Goal: Task Accomplishment & Management: Use online tool/utility

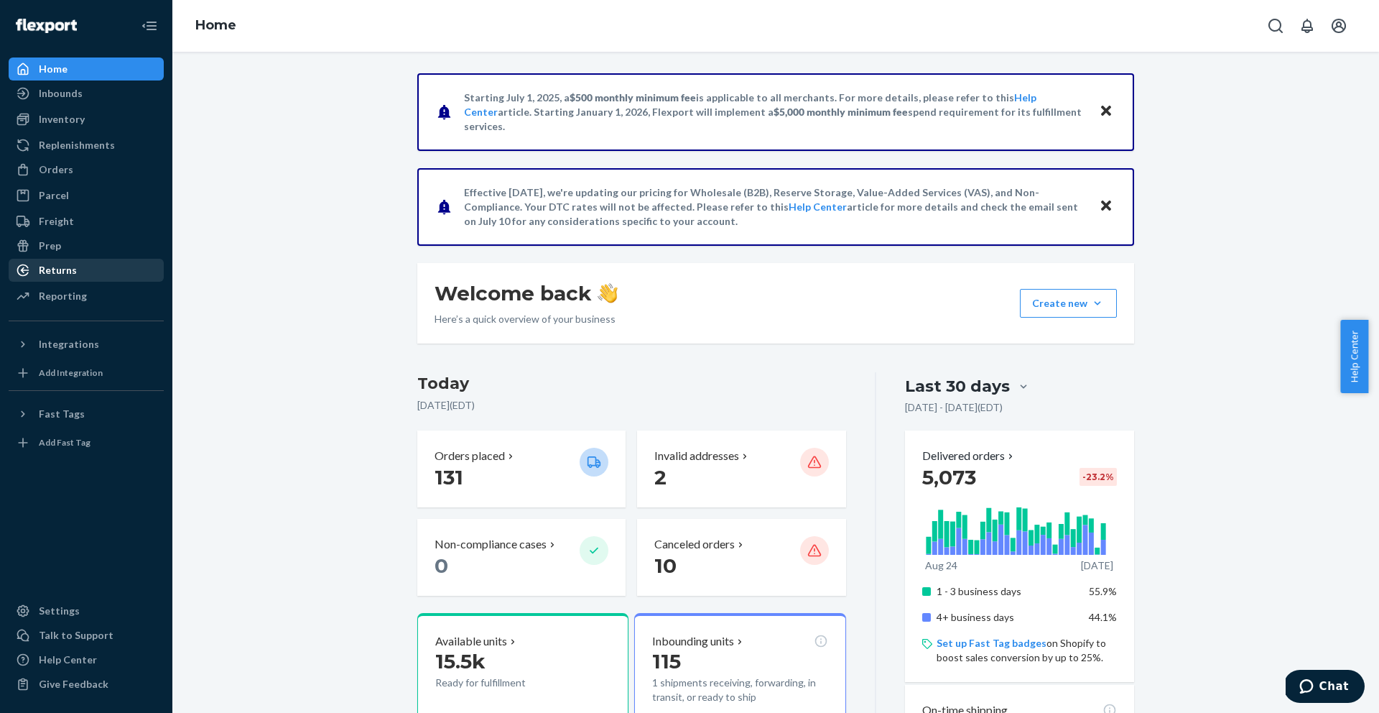
click at [106, 266] on div "Returns" at bounding box center [86, 270] width 152 height 20
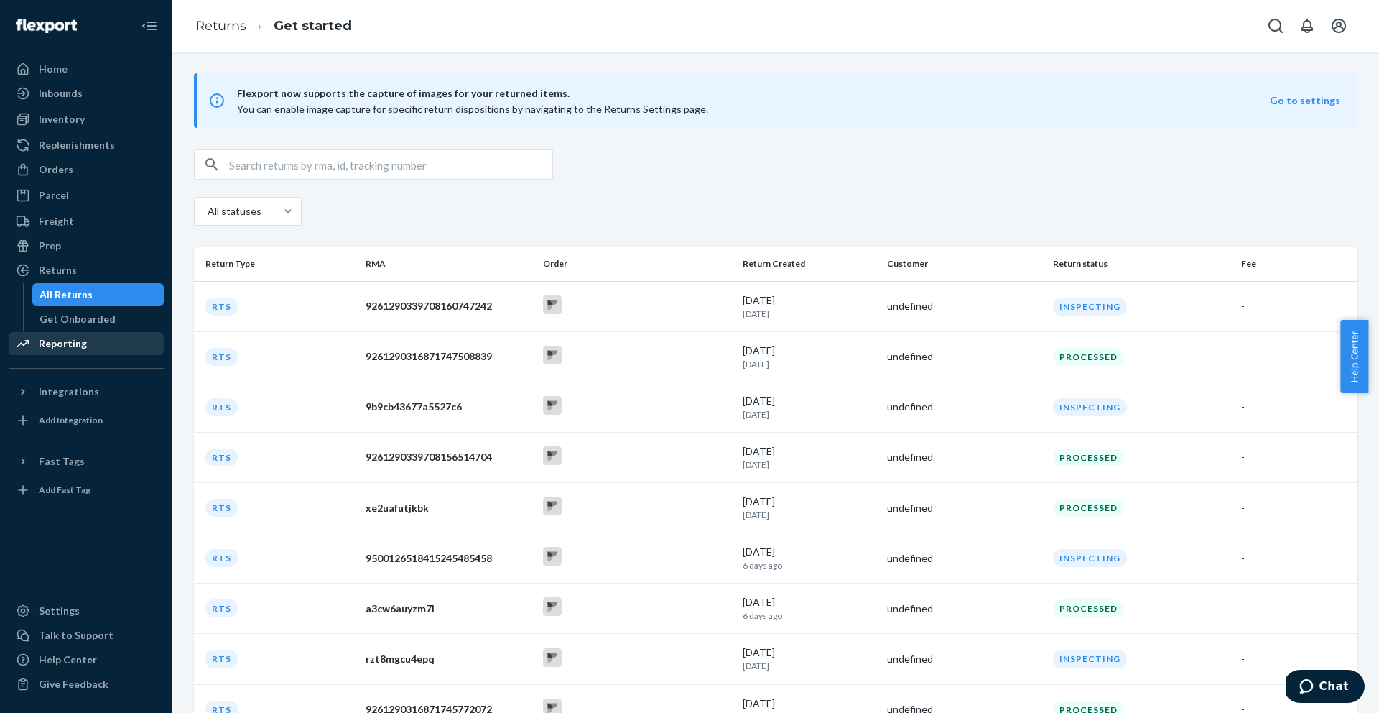
click at [113, 345] on div "Reporting" at bounding box center [86, 343] width 152 height 20
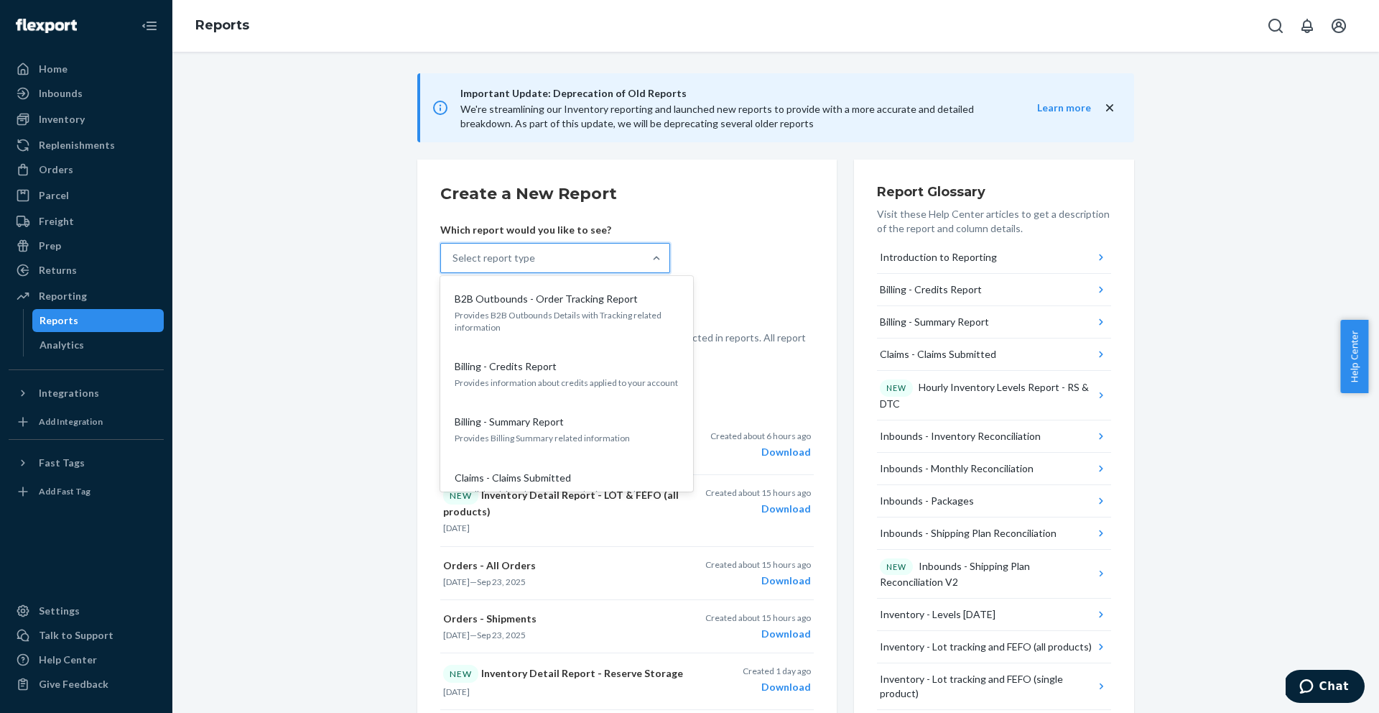
click at [557, 259] on div "Select report type" at bounding box center [542, 257] width 203 height 29
click at [454, 259] on input "option B2B Outbounds - Order Tracking Report focused, 1 of 35. 35 results avail…" at bounding box center [453, 258] width 1 height 14
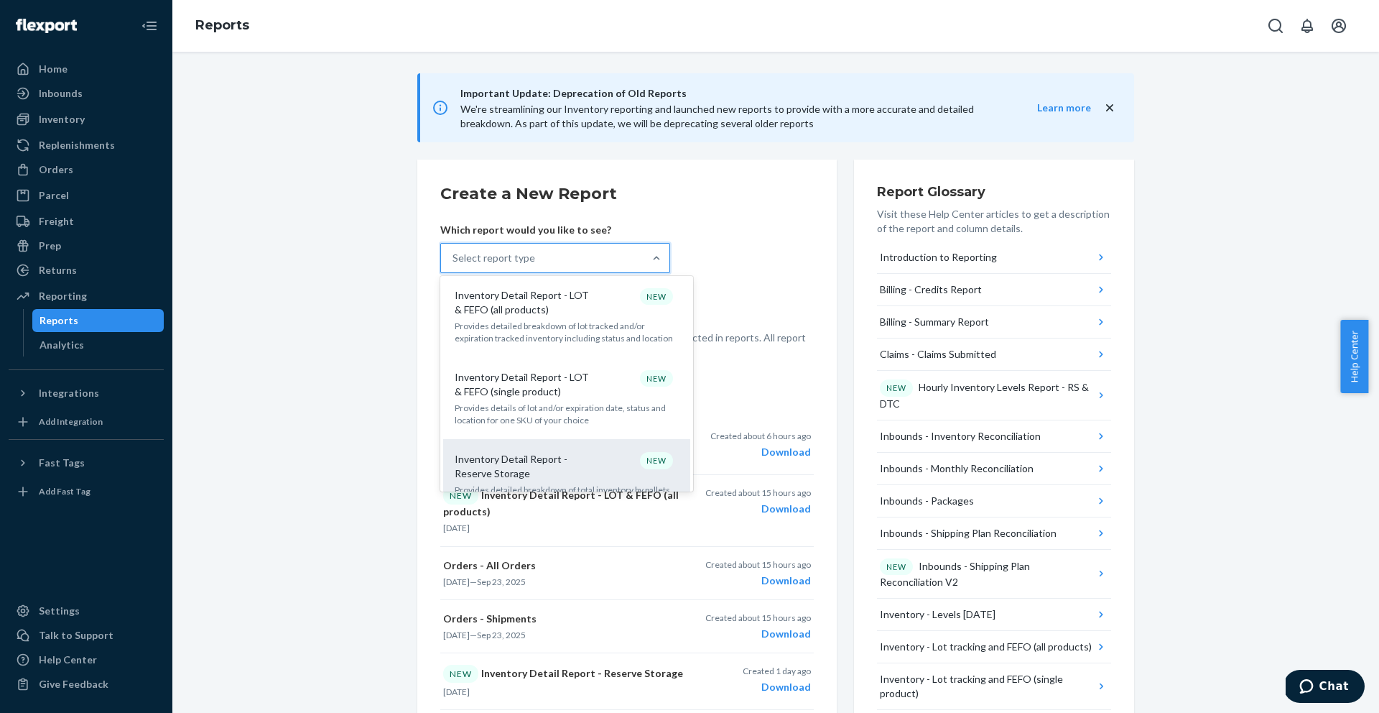
scroll to position [761, 0]
click at [538, 445] on p "Inventory Detail Report - Reserve Storage" at bounding box center [524, 459] width 138 height 29
click at [454, 265] on input "option Inventory Detail Report - Reserve Storage focused, 14 of 35. 35 results …" at bounding box center [453, 258] width 1 height 14
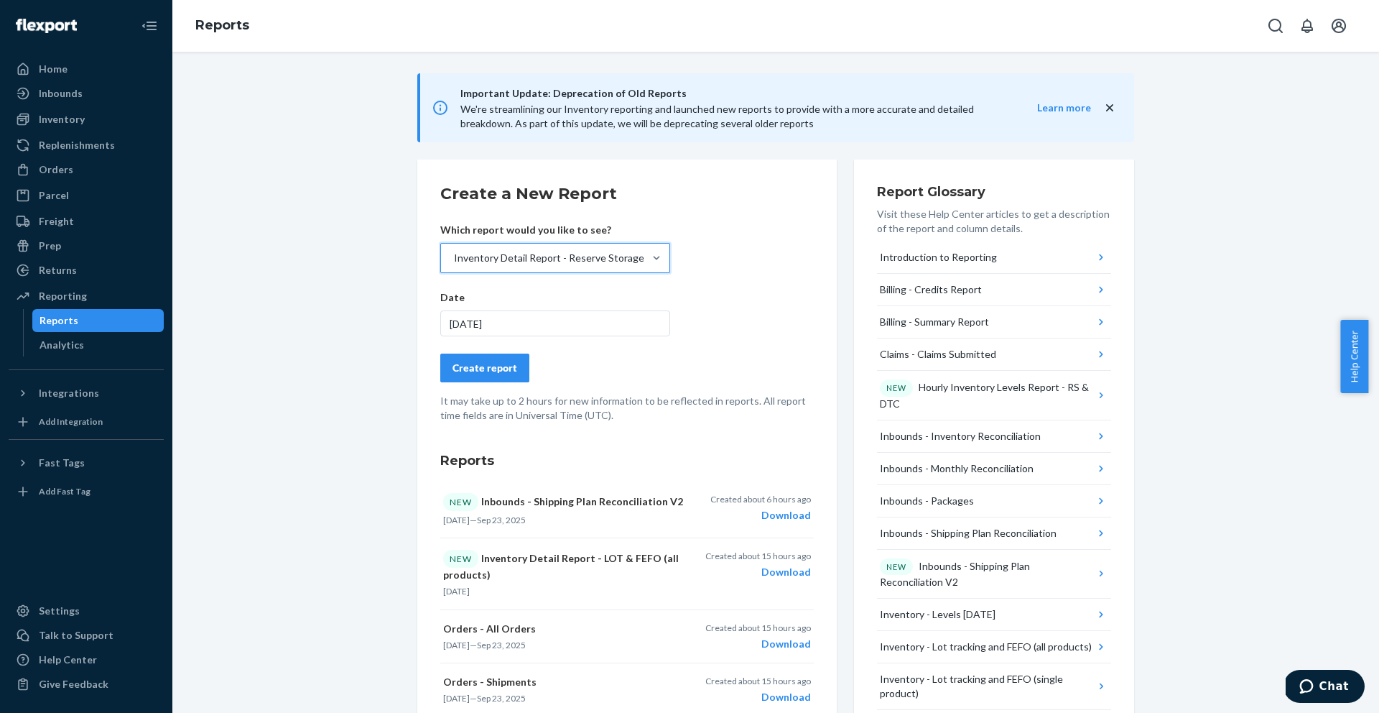
click at [472, 374] on div "Create report" at bounding box center [485, 368] width 65 height 14
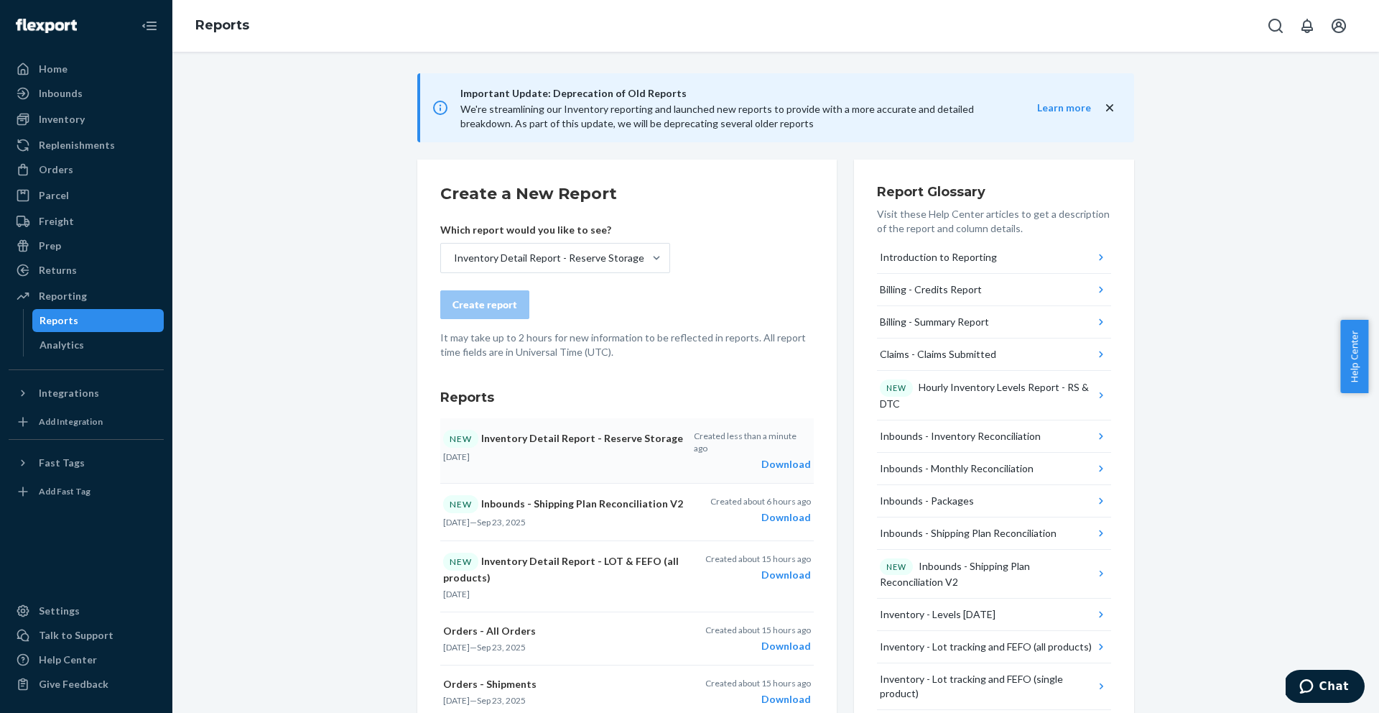
click at [770, 457] on div "Download" at bounding box center [752, 464] width 117 height 14
click at [1330, 24] on icon "Open account menu" at bounding box center [1338, 25] width 17 height 17
click at [1258, 155] on div "Log out" at bounding box center [1305, 168] width 108 height 27
